Goal: Transaction & Acquisition: Purchase product/service

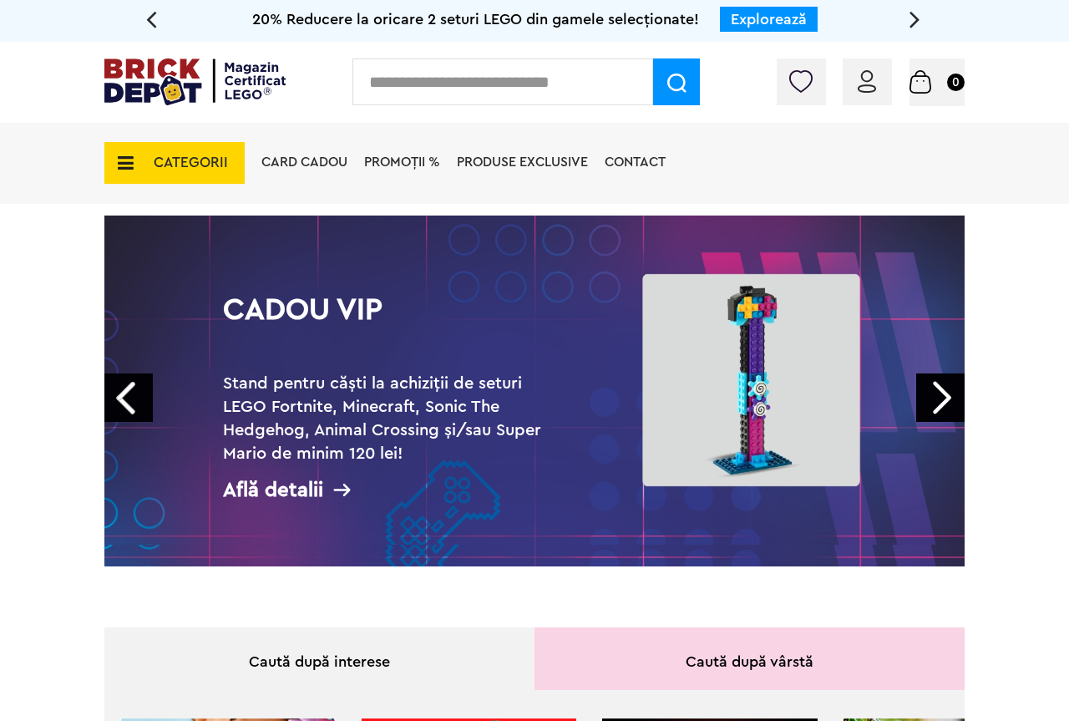
click at [944, 415] on link "Next" at bounding box center [940, 397] width 48 height 48
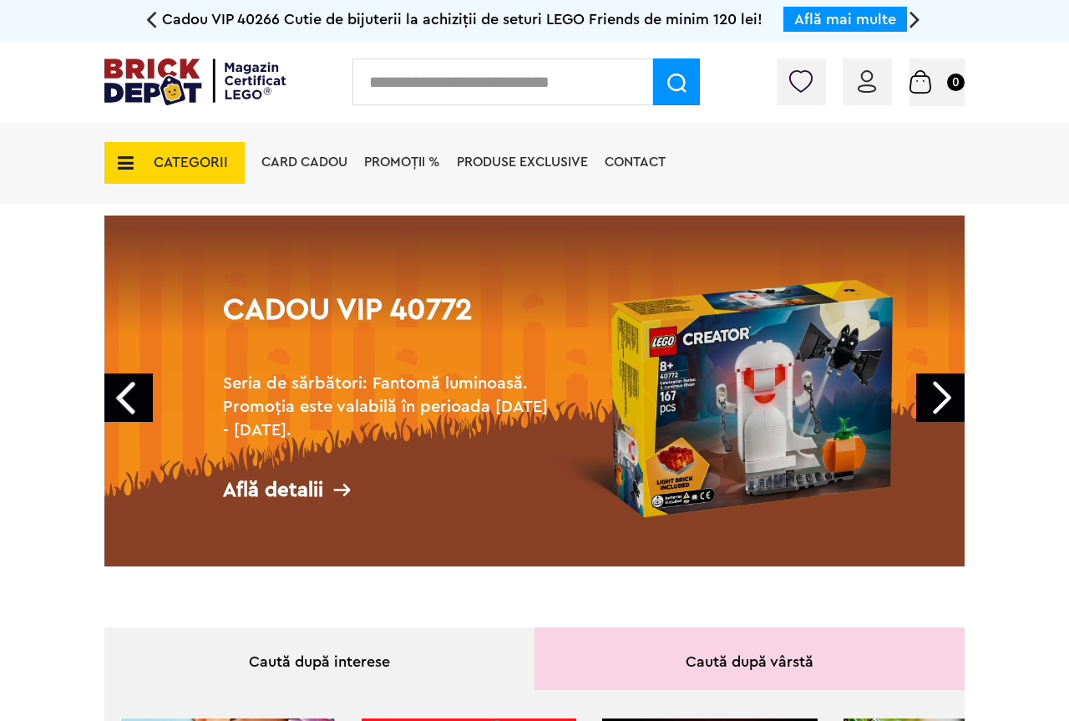
click at [443, 438] on h2 "Seria de sărbători: Fantomă luminoasă. Promoția este valabilă în perioada 28.09…" at bounding box center [390, 407] width 334 height 70
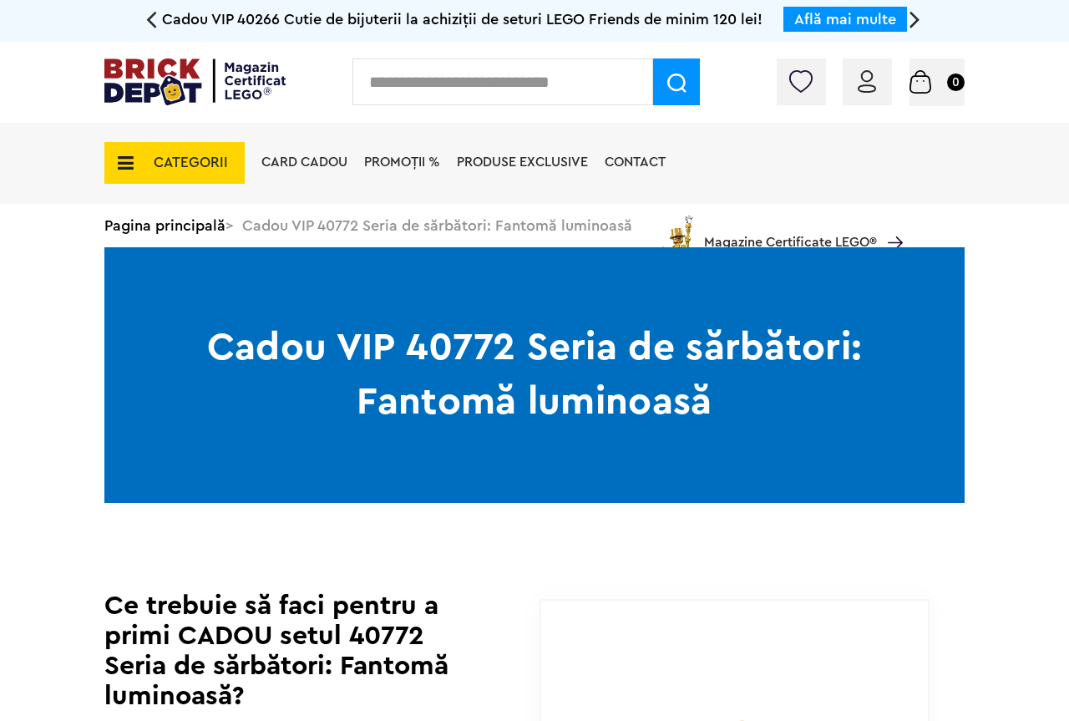
click at [186, 93] on img at bounding box center [194, 81] width 181 height 47
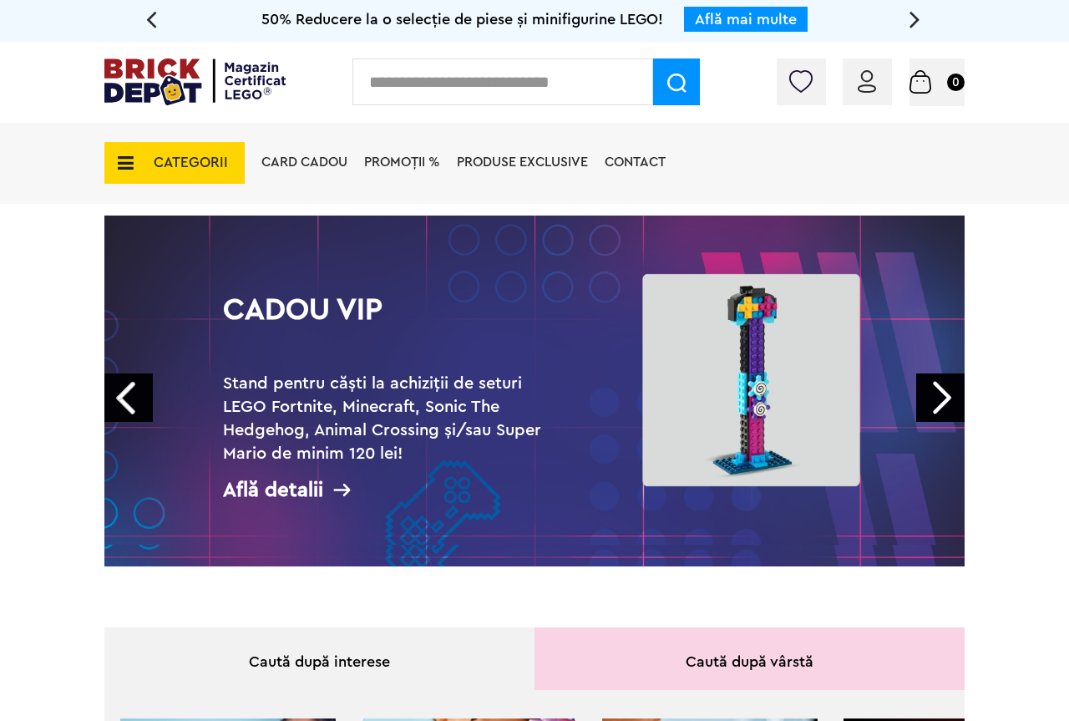
click at [377, 175] on li "PROMOȚII %" at bounding box center [402, 164] width 93 height 82
click at [386, 165] on span "PROMOȚII %" at bounding box center [402, 161] width 76 height 13
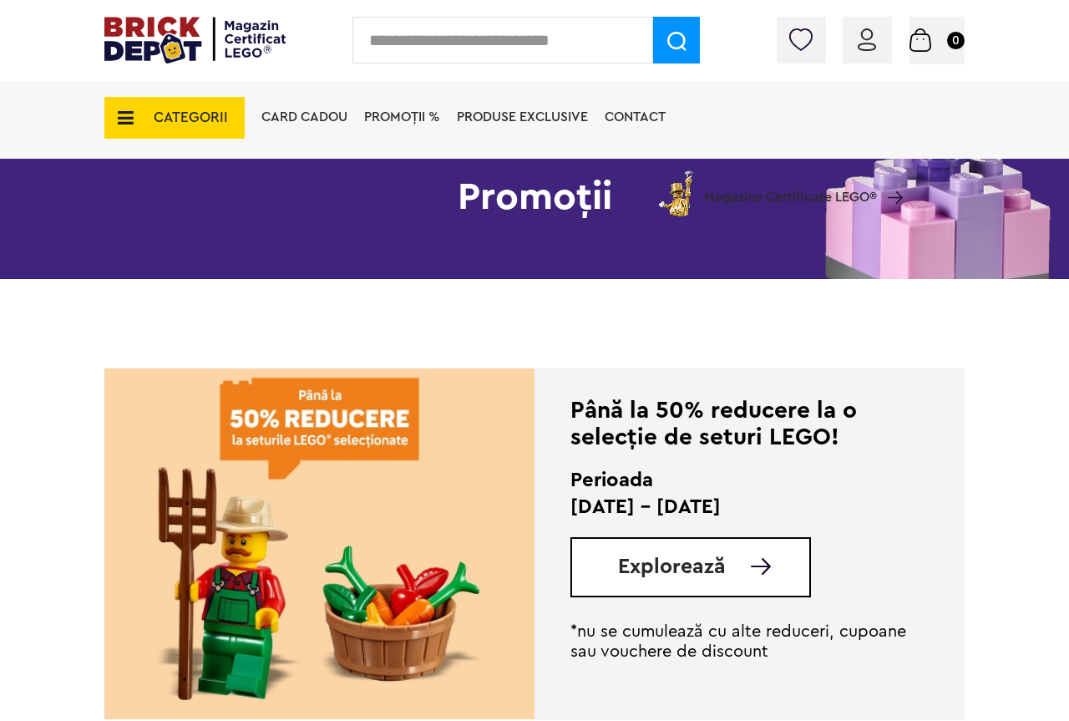
scroll to position [341, 0]
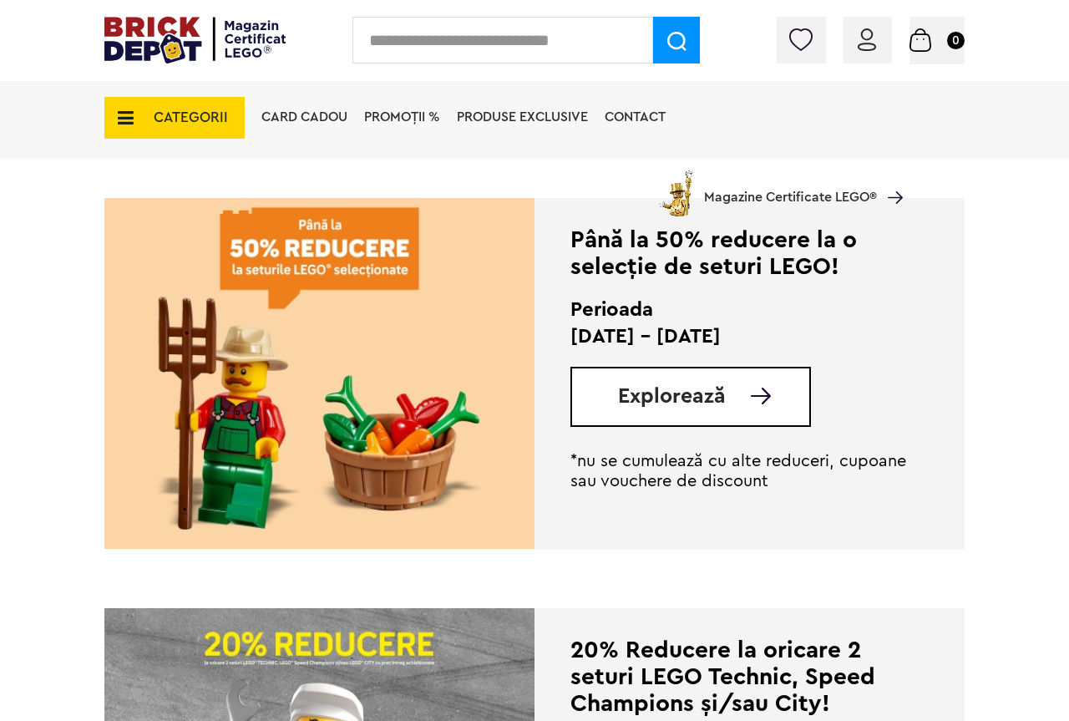
click at [708, 402] on span "Explorează" at bounding box center [672, 396] width 108 height 21
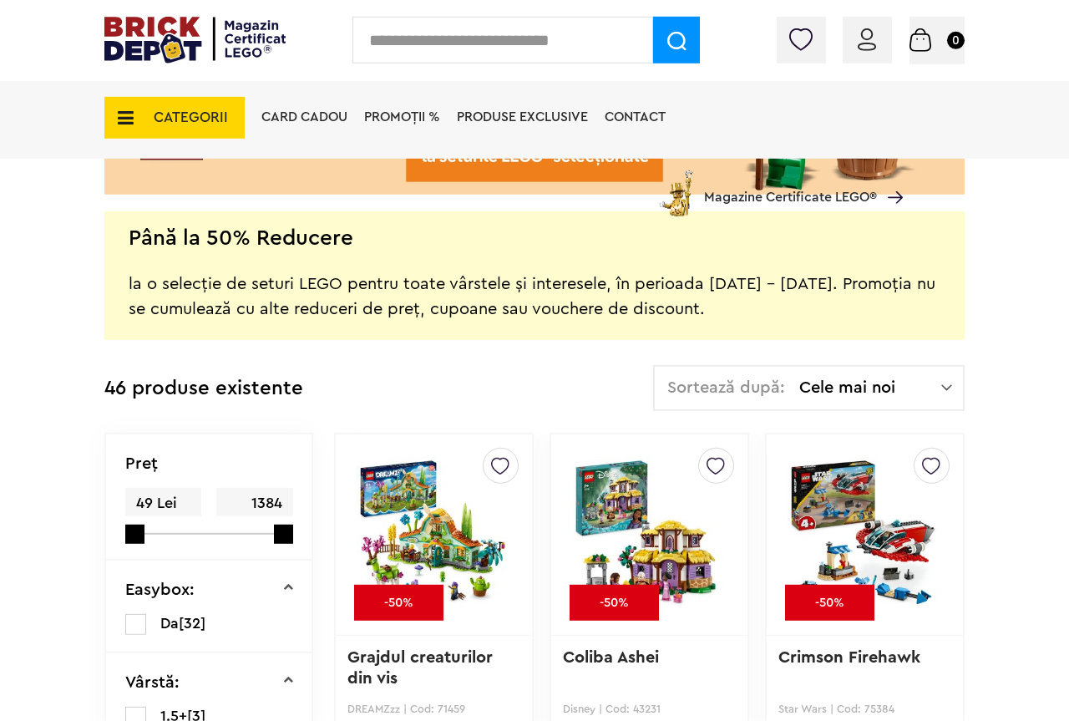
scroll to position [256, 0]
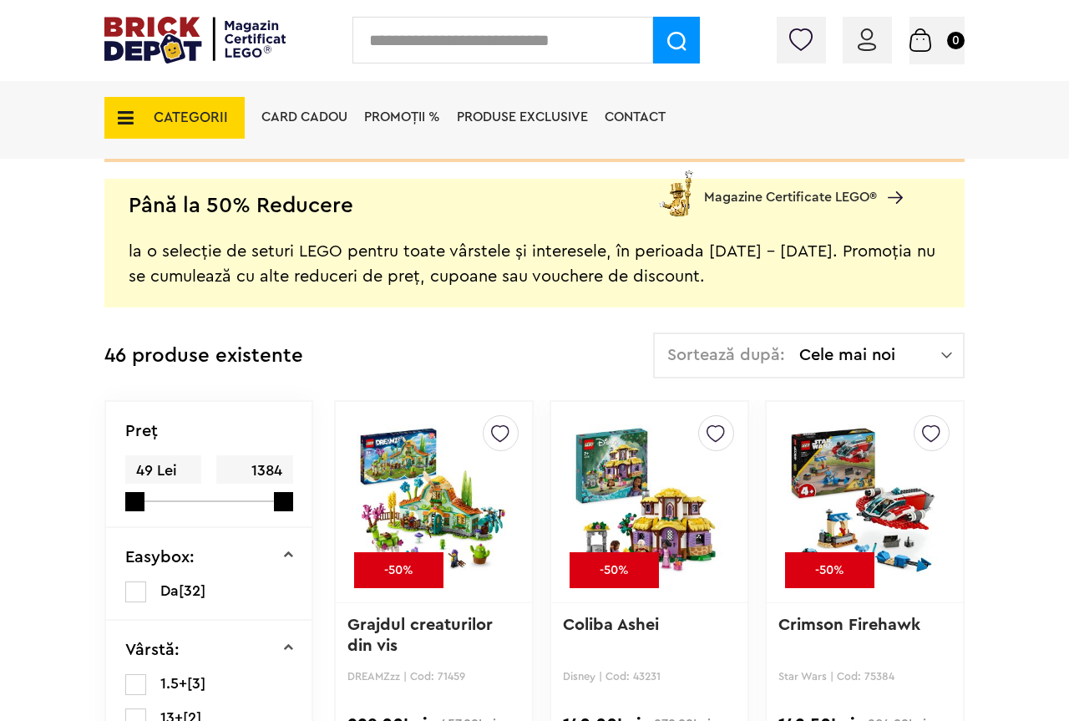
click at [947, 362] on img at bounding box center [946, 355] width 11 height 17
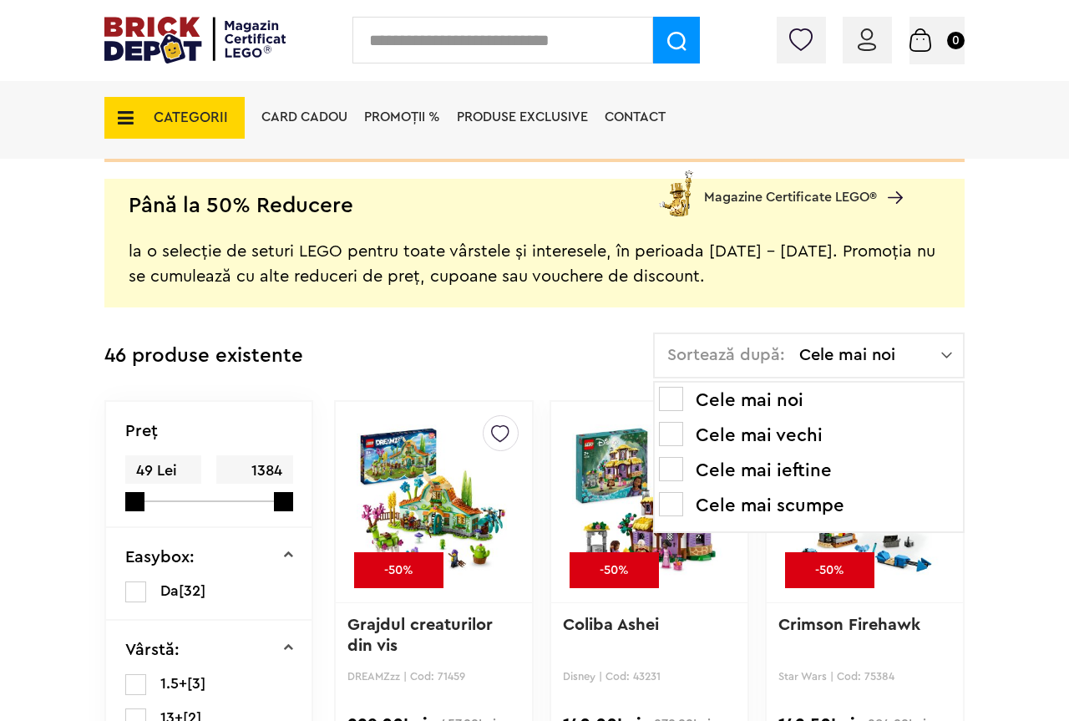
click at [718, 462] on li "Cele mai ieftine" at bounding box center [809, 470] width 300 height 27
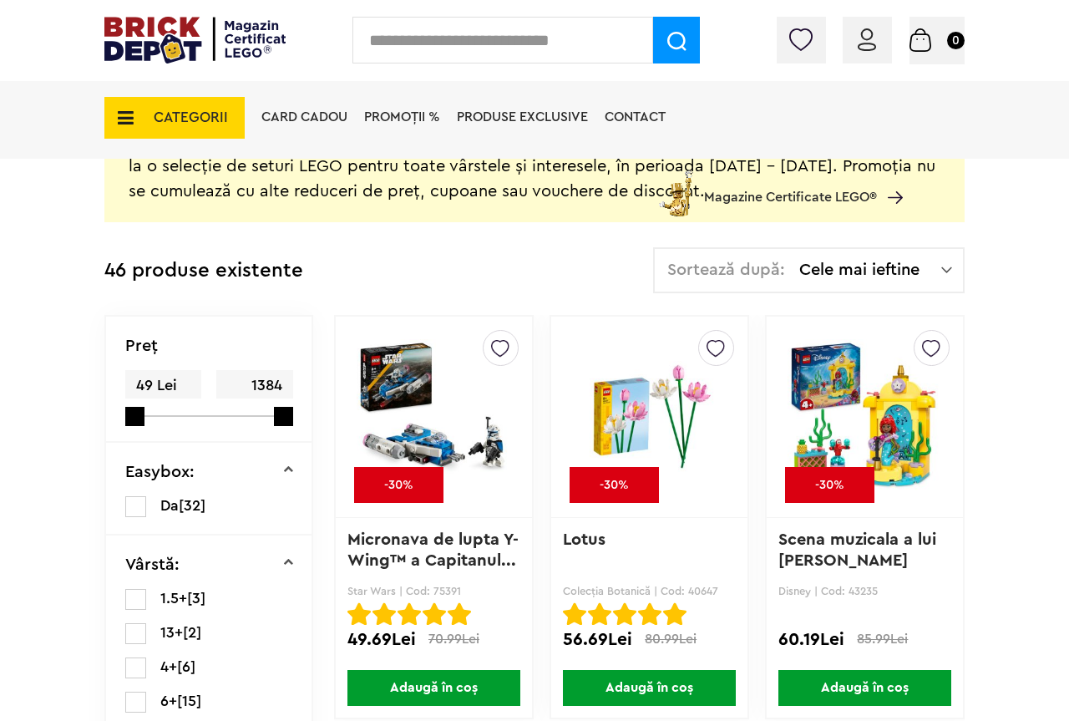
scroll to position [511, 0]
